Goal: Task Accomplishment & Management: Use online tool/utility

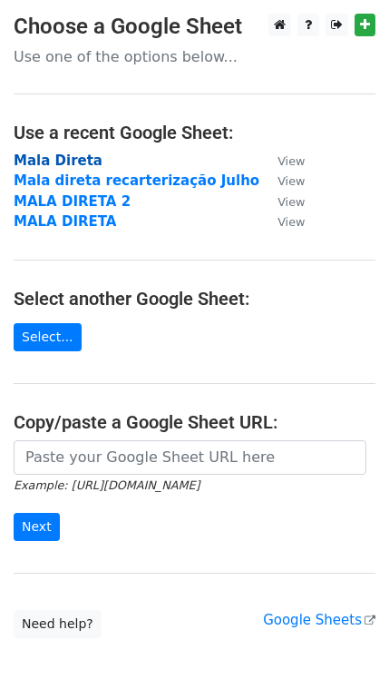
click at [80, 161] on strong "Mala Direta" at bounding box center [58, 160] width 89 height 16
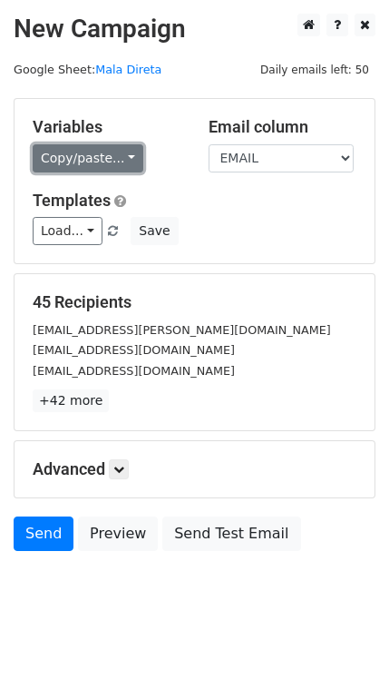
click at [84, 157] on link "Copy/paste..." at bounding box center [88, 158] width 111 height 28
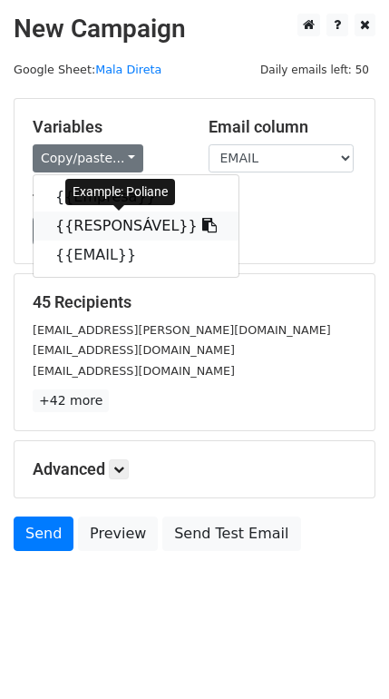
click at [90, 225] on link "{{RESPONSÁVEL}}" at bounding box center [136, 225] width 205 height 29
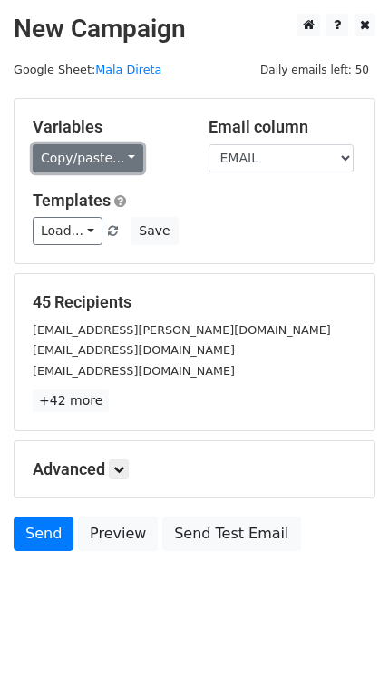
click at [101, 151] on link "Copy/paste..." at bounding box center [88, 158] width 111 height 28
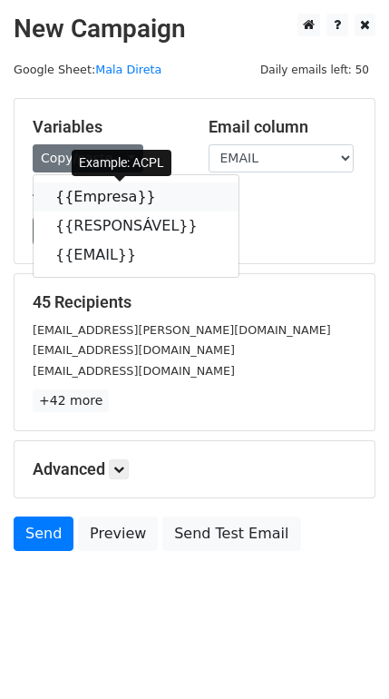
click at [110, 203] on link "{{Empresa}}" at bounding box center [136, 196] width 205 height 29
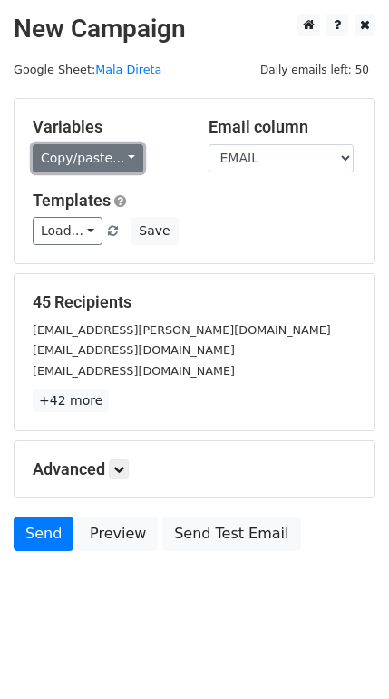
click at [125, 149] on link "Copy/paste..." at bounding box center [88, 158] width 111 height 28
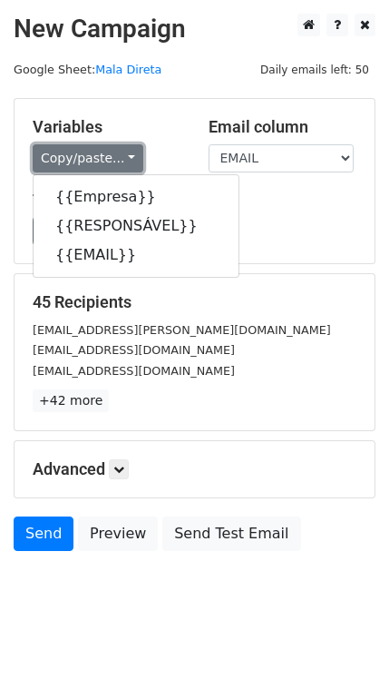
click at [125, 149] on link "Copy/paste..." at bounding box center [88, 158] width 111 height 28
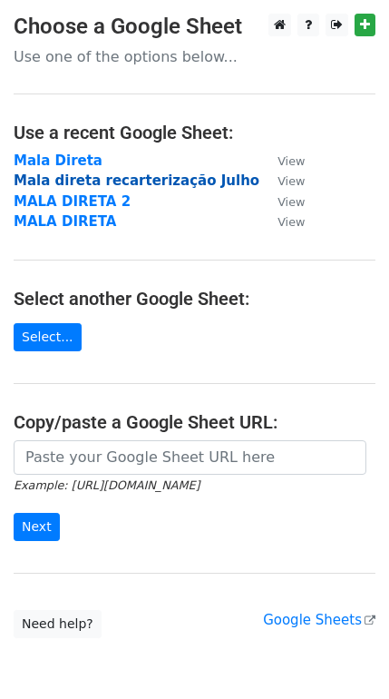
click at [78, 179] on strong "Mala direta recarterização Julho" at bounding box center [137, 180] width 246 height 16
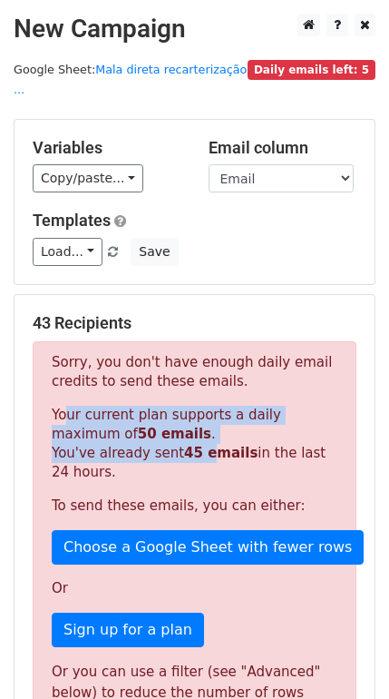
drag, startPoint x: 58, startPoint y: 404, endPoint x: 195, endPoint y: 437, distance: 140.9
click at [195, 437] on p "Your current plan supports a daily maximum of 50 emails . You've already sent 4…" at bounding box center [195, 444] width 286 height 76
click at [166, 407] on p "Your current plan supports a daily maximum of 50 emails . You've already sent 4…" at bounding box center [195, 444] width 286 height 76
